Goal: Find specific page/section: Find specific page/section

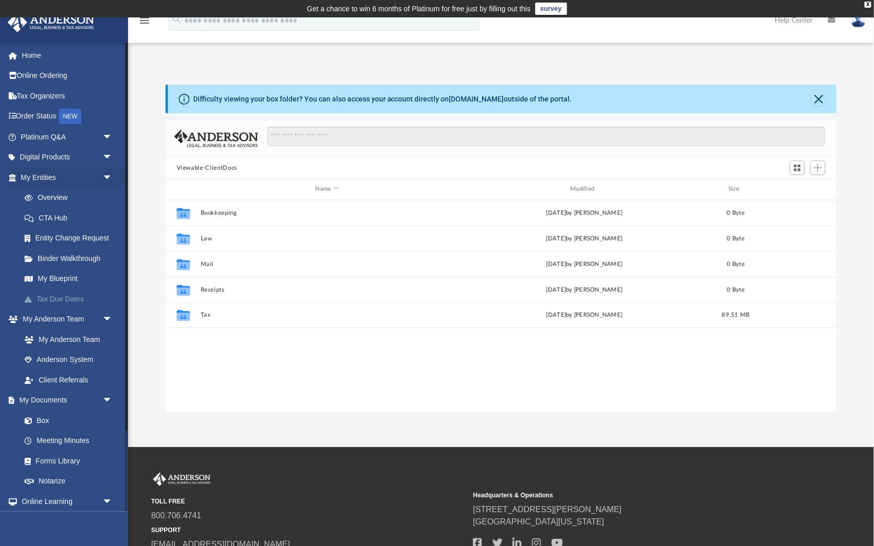
scroll to position [233, 672]
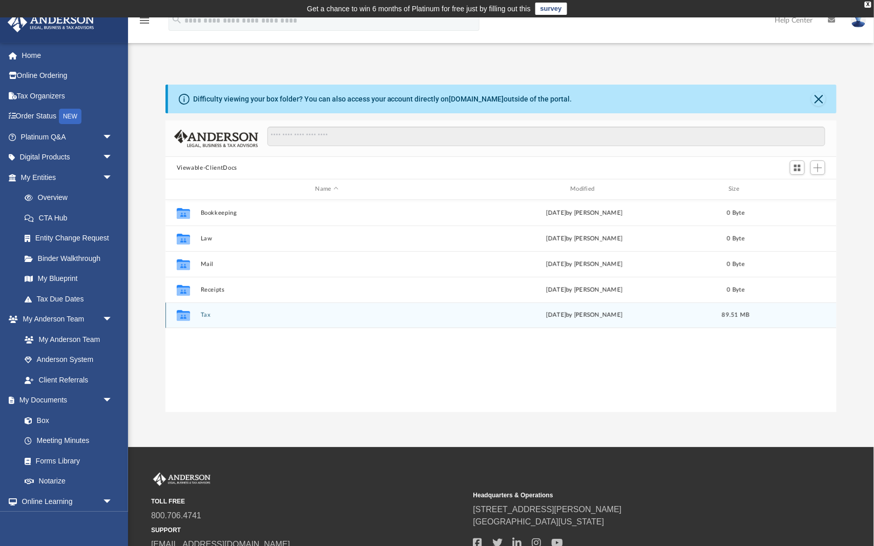
click at [187, 316] on icon "grid" at bounding box center [183, 316] width 13 height 8
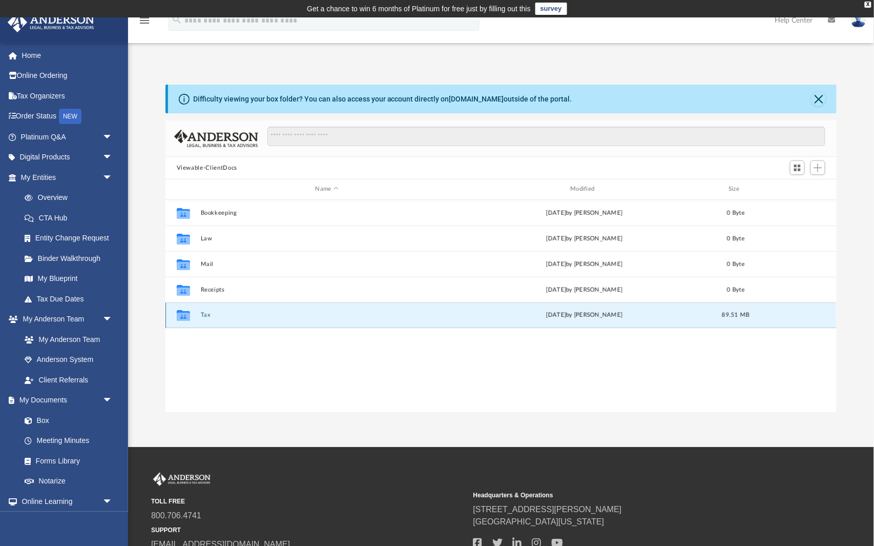
click at [201, 311] on button "Tax" at bounding box center [326, 314] width 253 height 7
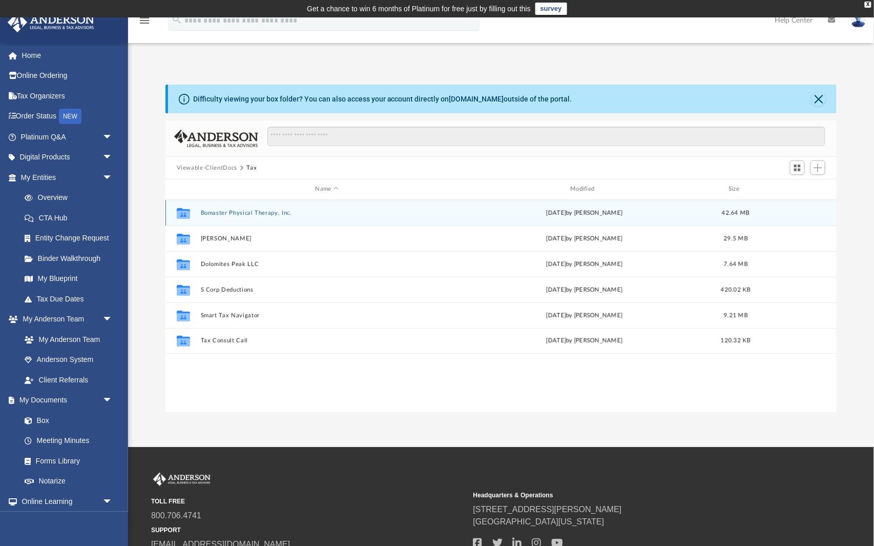
click at [244, 211] on button "Bomaster Physical Therapy, Inc." at bounding box center [326, 213] width 253 height 7
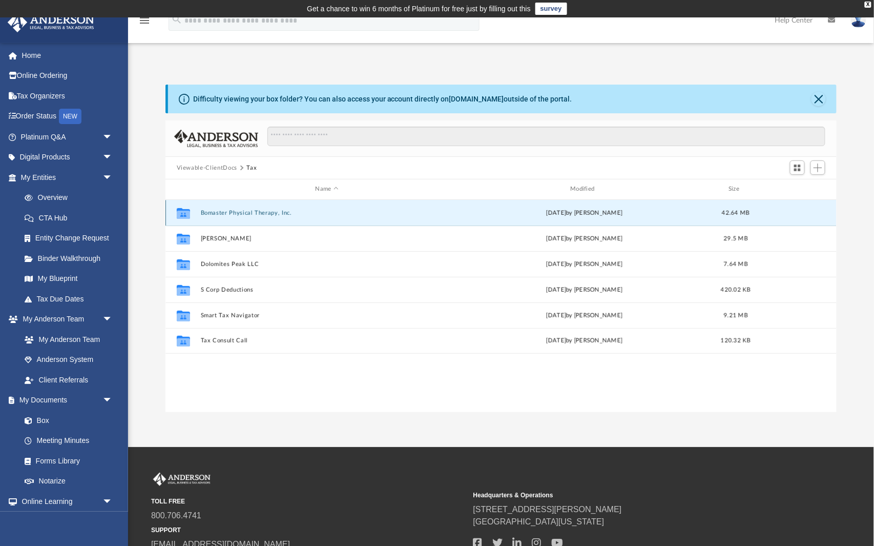
click at [244, 211] on button "Bomaster Physical Therapy, Inc." at bounding box center [326, 213] width 253 height 7
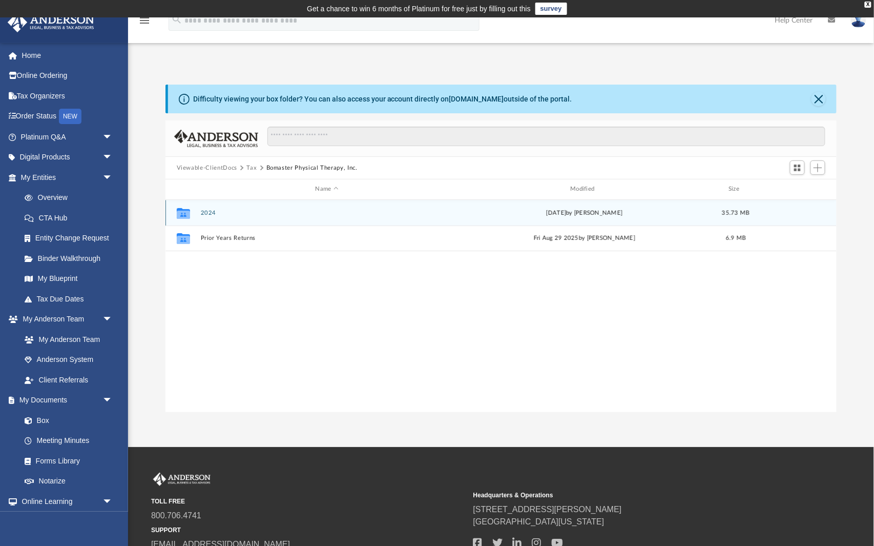
click at [207, 206] on div "Collaborated Folder 2024 [DATE] by [PERSON_NAME] 35.73 MB" at bounding box center [501, 213] width 672 height 26
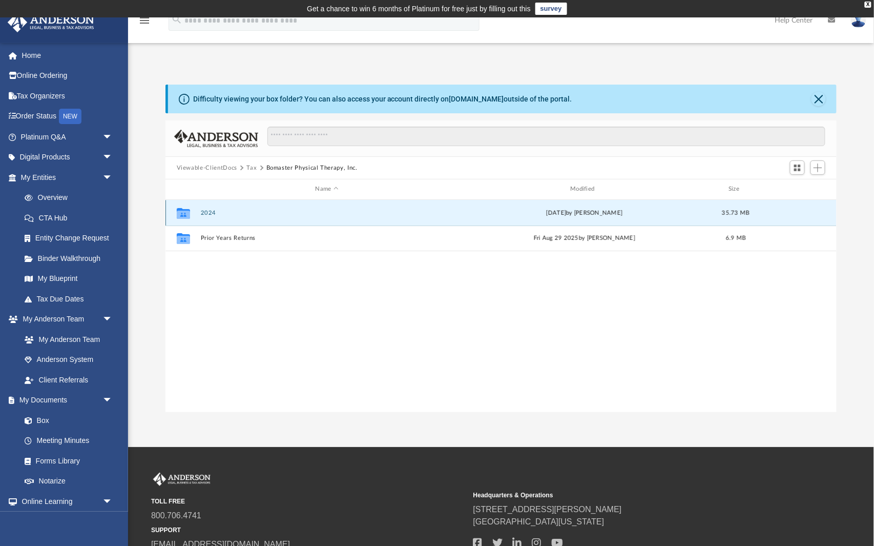
click at [183, 210] on icon "grid" at bounding box center [183, 214] width 13 height 8
click at [214, 212] on button "2024" at bounding box center [326, 213] width 253 height 7
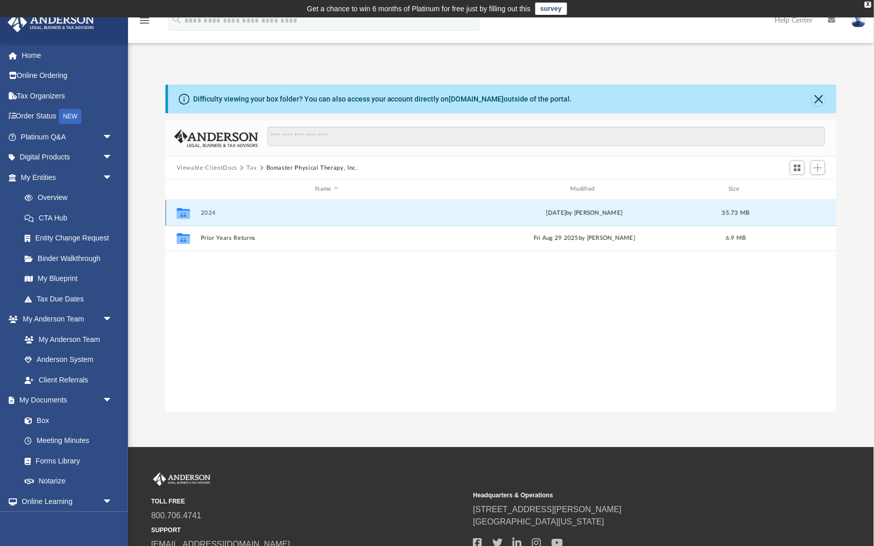
click at [214, 212] on button "2024" at bounding box center [326, 213] width 253 height 7
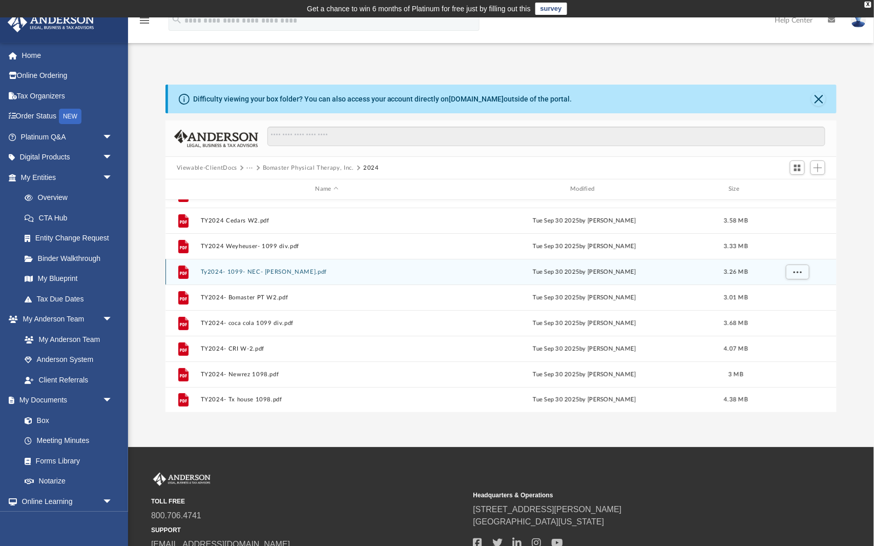
scroll to position [44, 0]
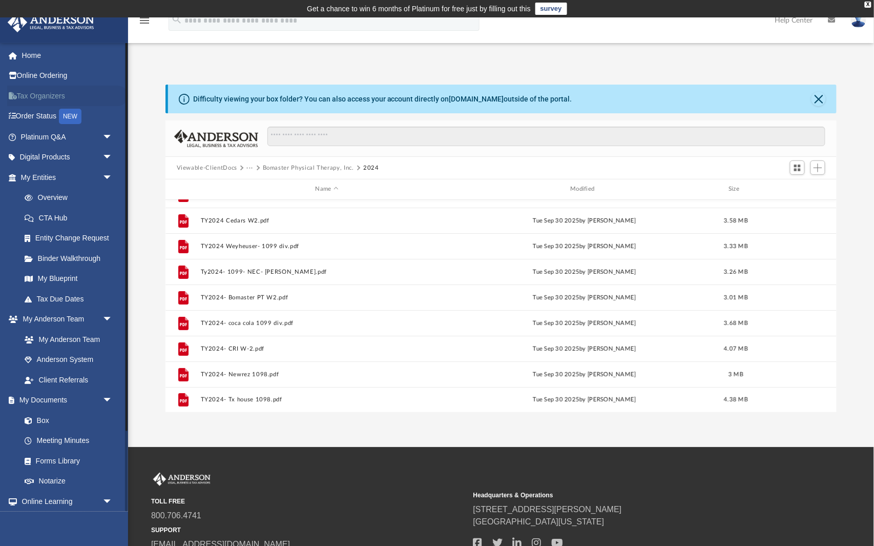
click at [45, 90] on link "Tax Organizers" at bounding box center [67, 96] width 121 height 20
